Goal: Task Accomplishment & Management: Manage account settings

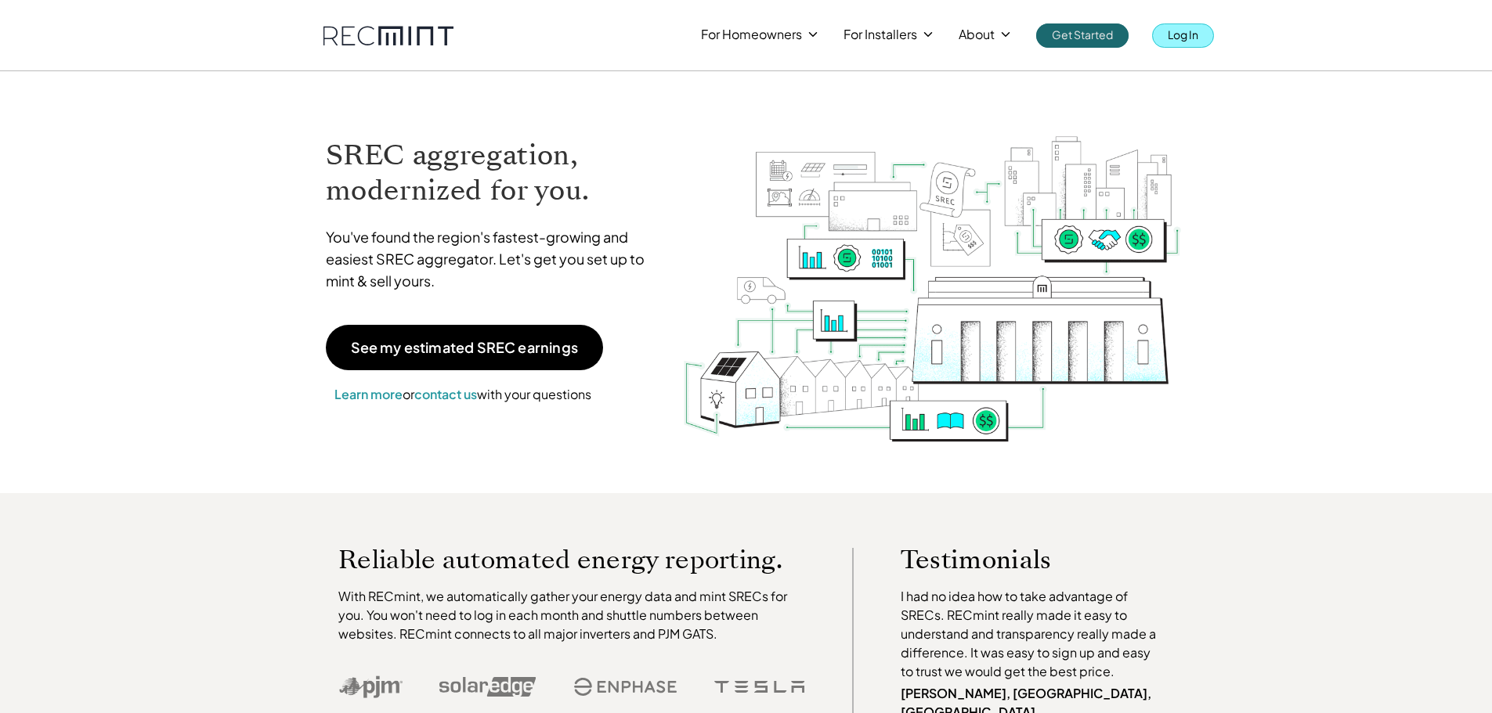
click at [1196, 29] on p "Log In" at bounding box center [1183, 34] width 31 height 22
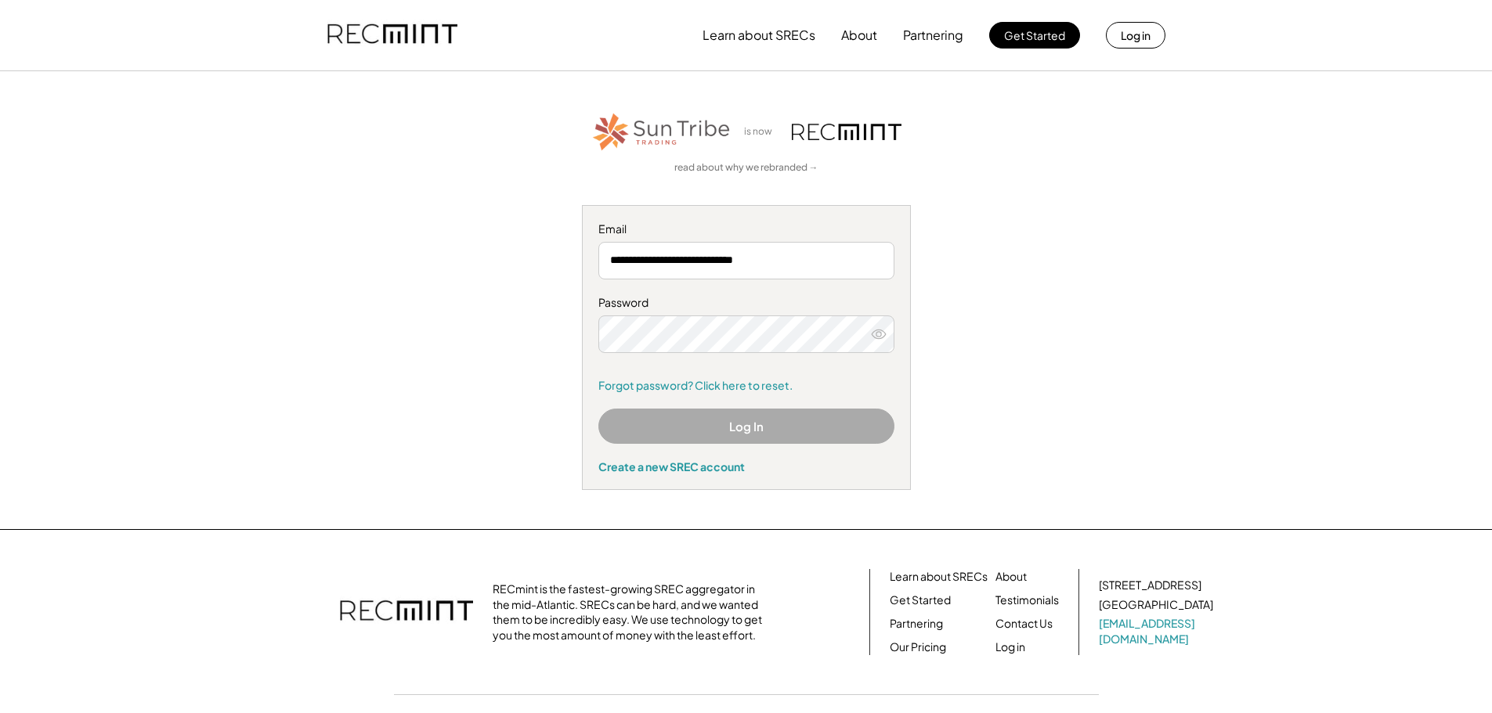
click at [878, 334] on icon at bounding box center [879, 335] width 16 height 16
click at [809, 265] on input "**********" at bounding box center [746, 261] width 296 height 38
click at [767, 438] on button "Log In" at bounding box center [746, 426] width 296 height 35
